Goal: Contribute content: Contribute content

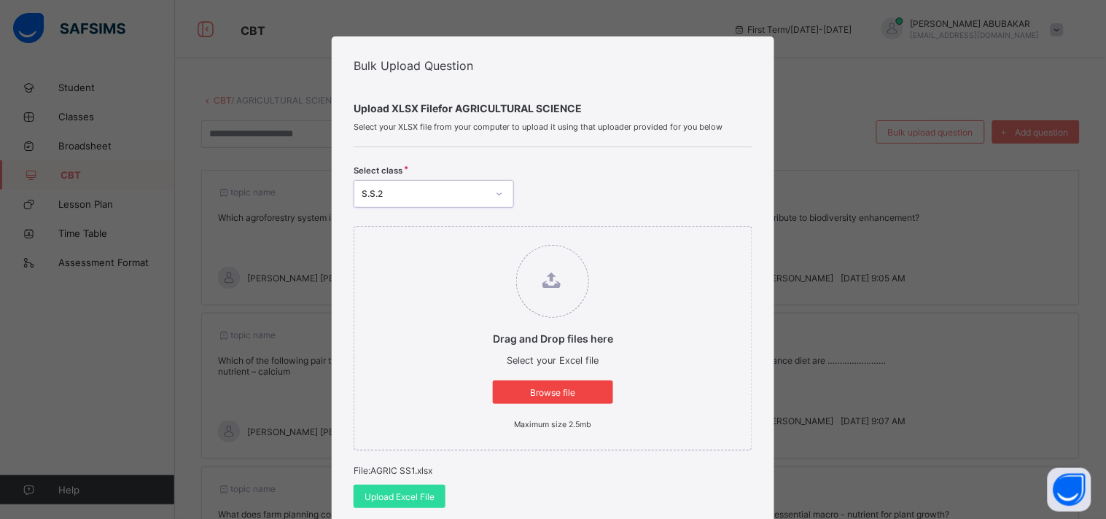
click at [545, 391] on span "Browse file" at bounding box center [553, 392] width 98 height 11
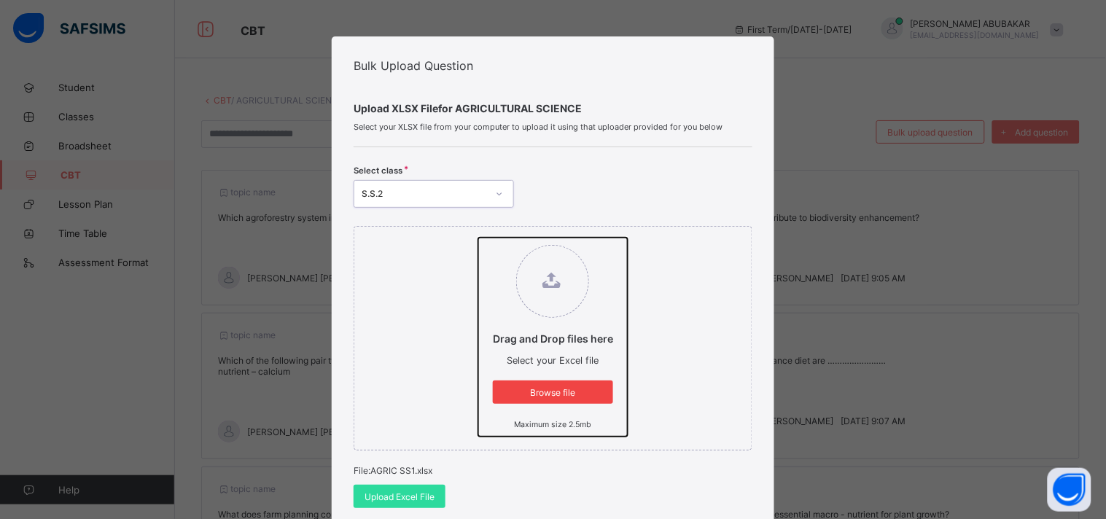
click at [478, 238] on input "Drag and Drop files here Select your Excel file Browse file Maximum size 2.5mb" at bounding box center [478, 238] width 0 height 0
type input "**********"
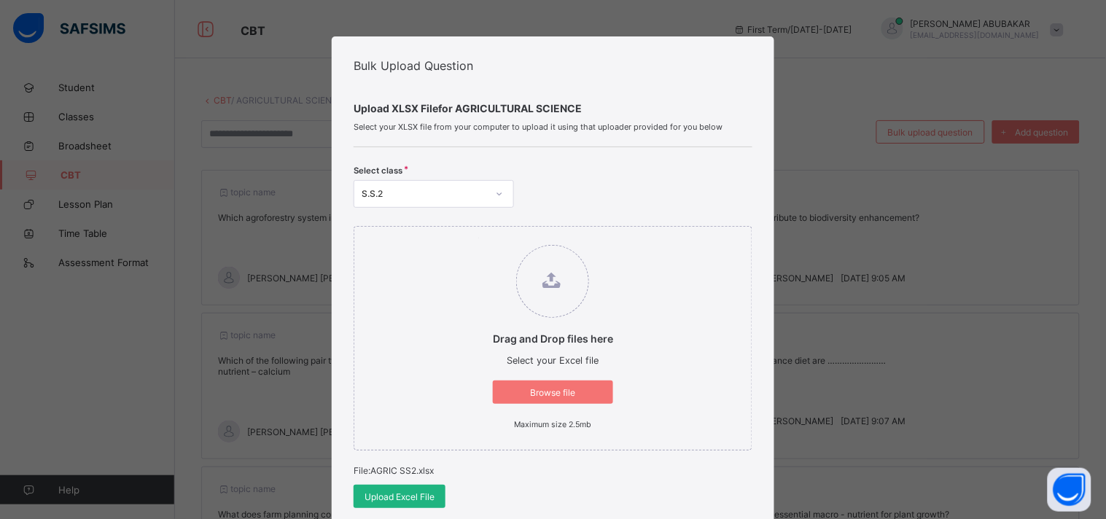
click at [395, 496] on span "Upload Excel File" at bounding box center [400, 496] width 70 height 11
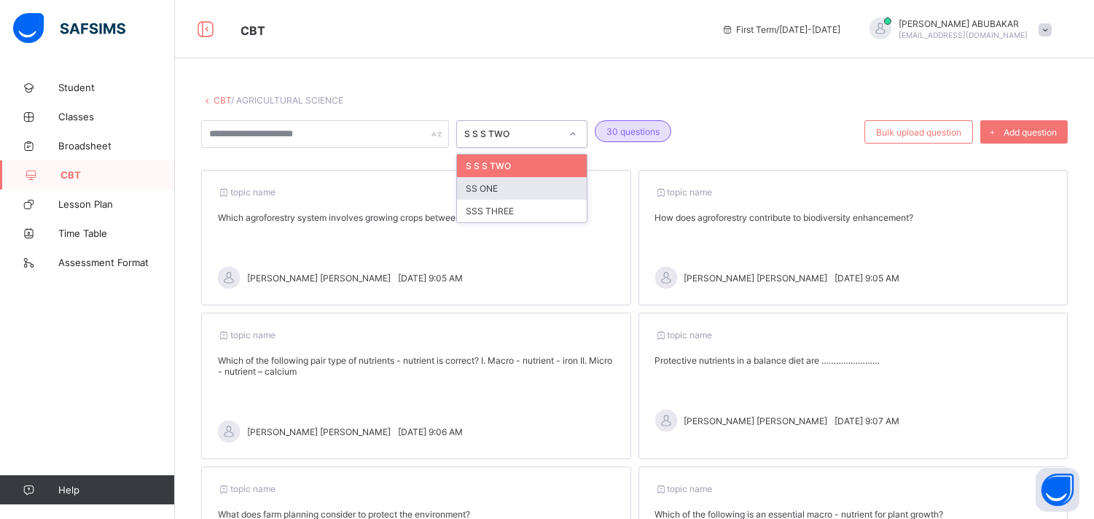
click at [521, 184] on div "SS ONE" at bounding box center [522, 188] width 130 height 23
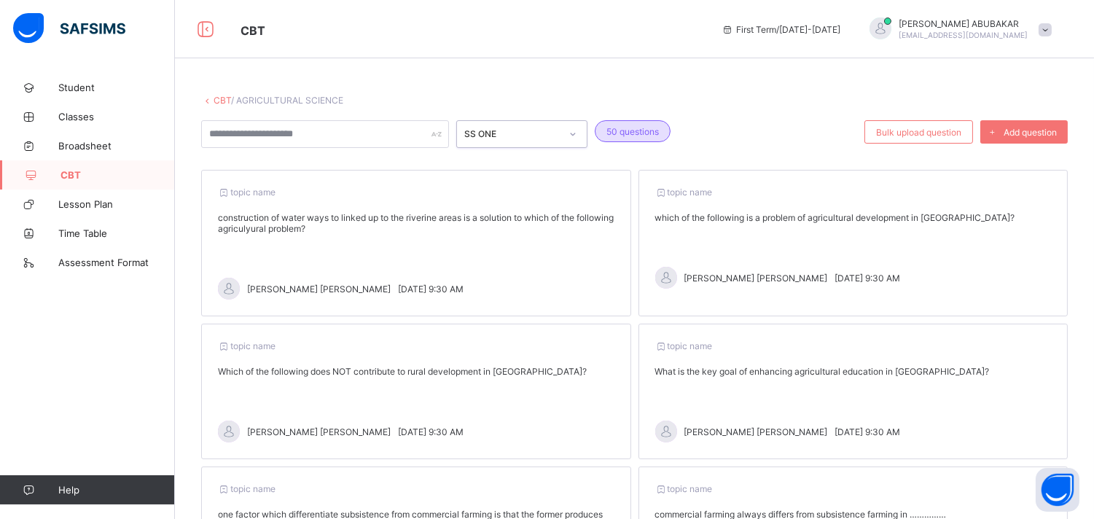
click at [497, 217] on div "construction of water ways to linked up to the riverine areas is a solution to …" at bounding box center [416, 223] width 397 height 22
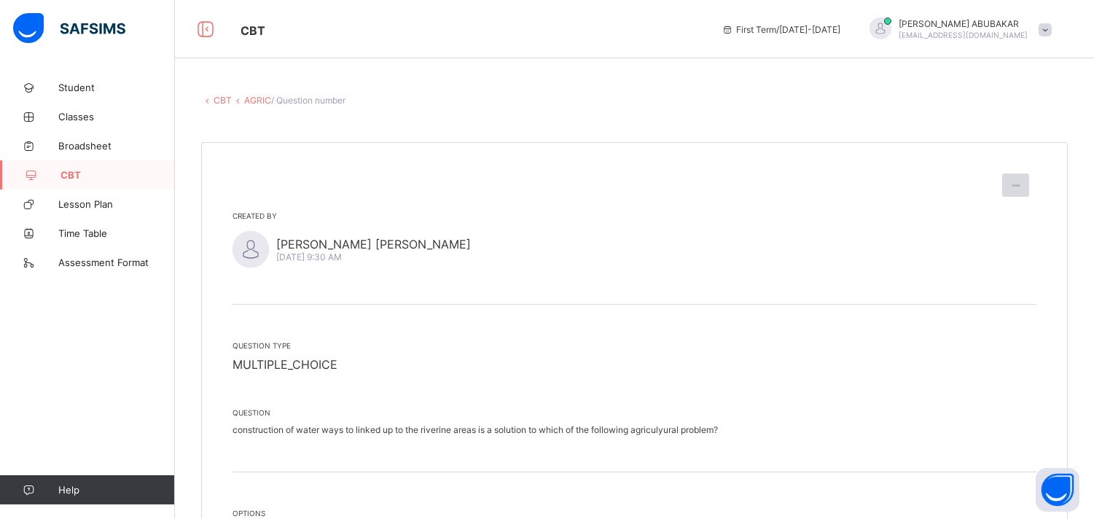
click at [1022, 185] on icon at bounding box center [1016, 185] width 12 height 11
click at [965, 333] on div "Question type MULTIPLE_CHOICE Question construction of water ways to linked up …" at bounding box center [635, 389] width 804 height 168
click at [255, 99] on link "AGRIC" at bounding box center [257, 100] width 27 height 11
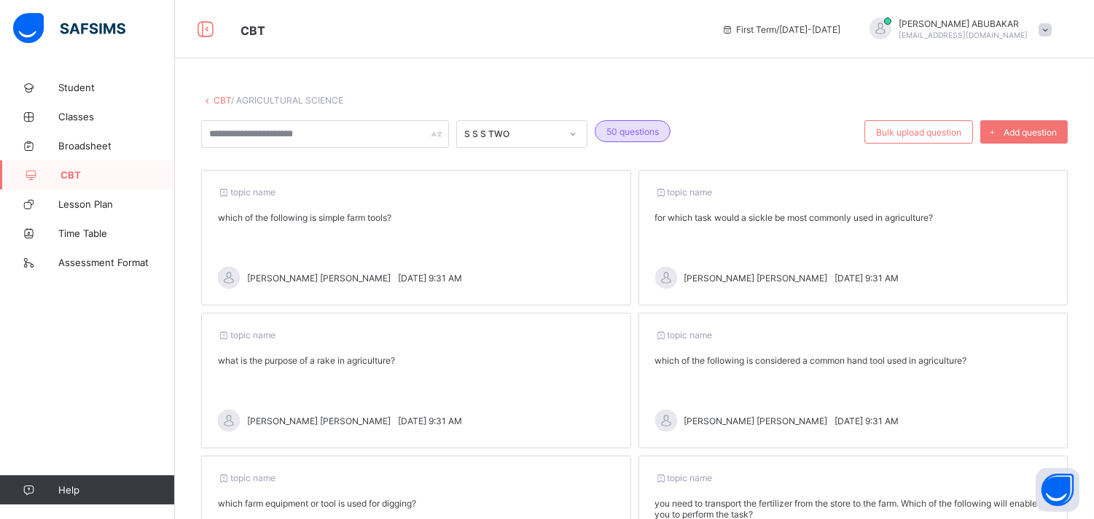
click at [813, 223] on div "topic name for which task would a sickle be most commonly used in agriculture? …" at bounding box center [854, 238] width 430 height 136
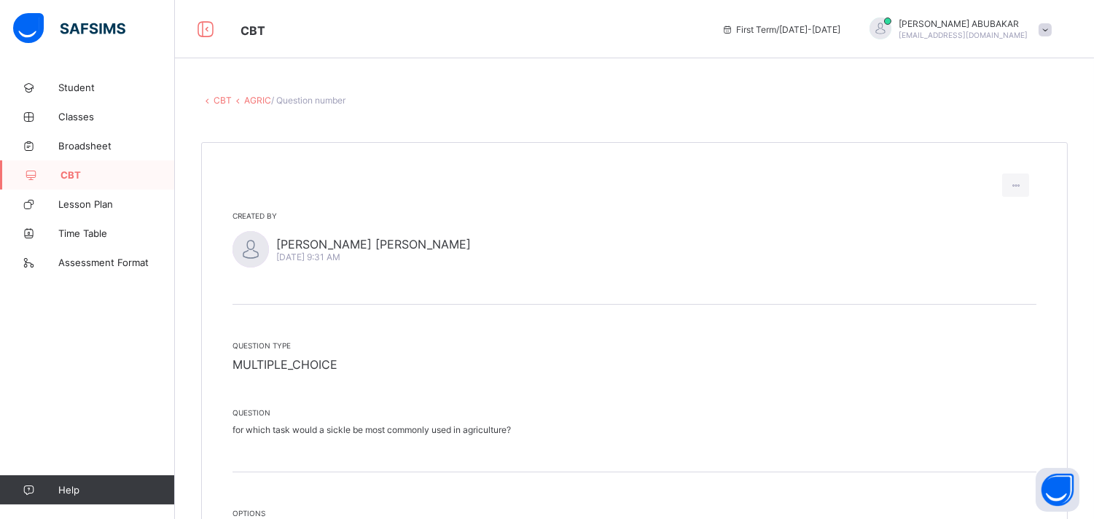
click at [265, 99] on link "AGRIC" at bounding box center [257, 100] width 27 height 11
